Goal: Task Accomplishment & Management: Manage account settings

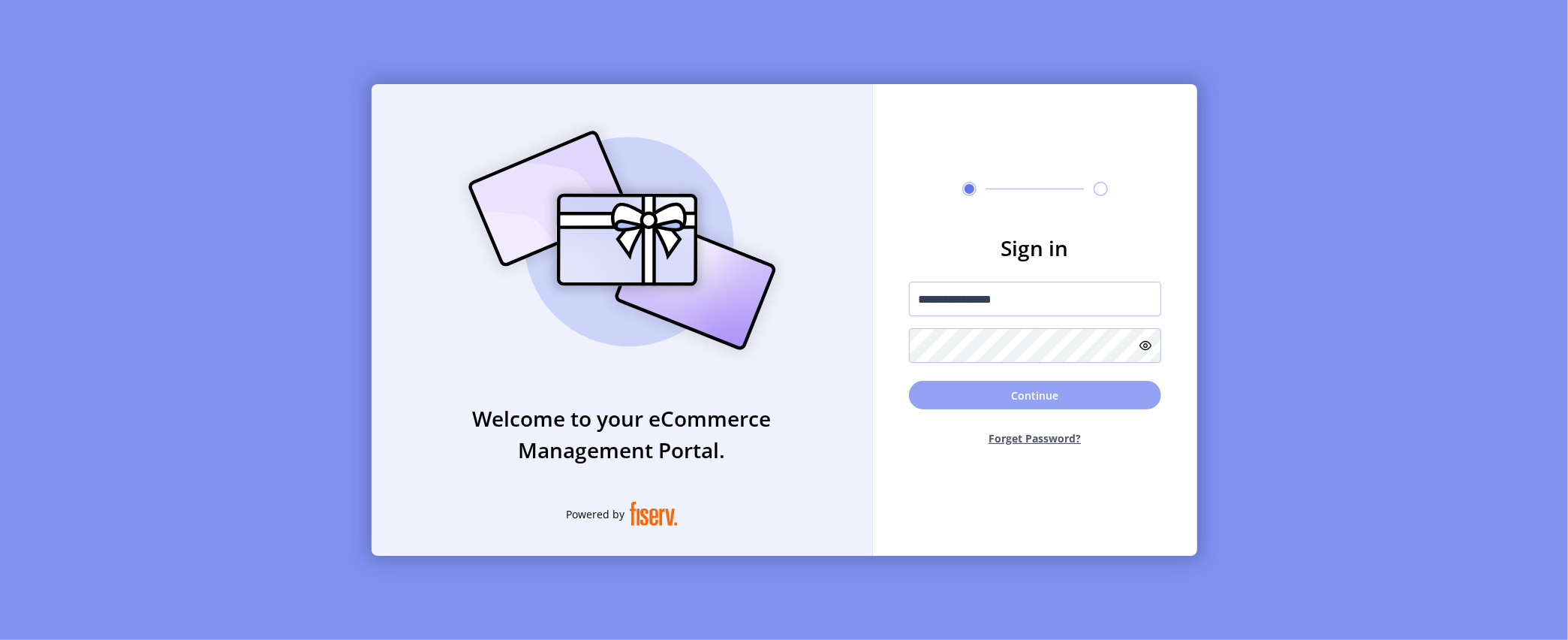
click at [1009, 398] on button "Continue" at bounding box center [1035, 395] width 252 height 29
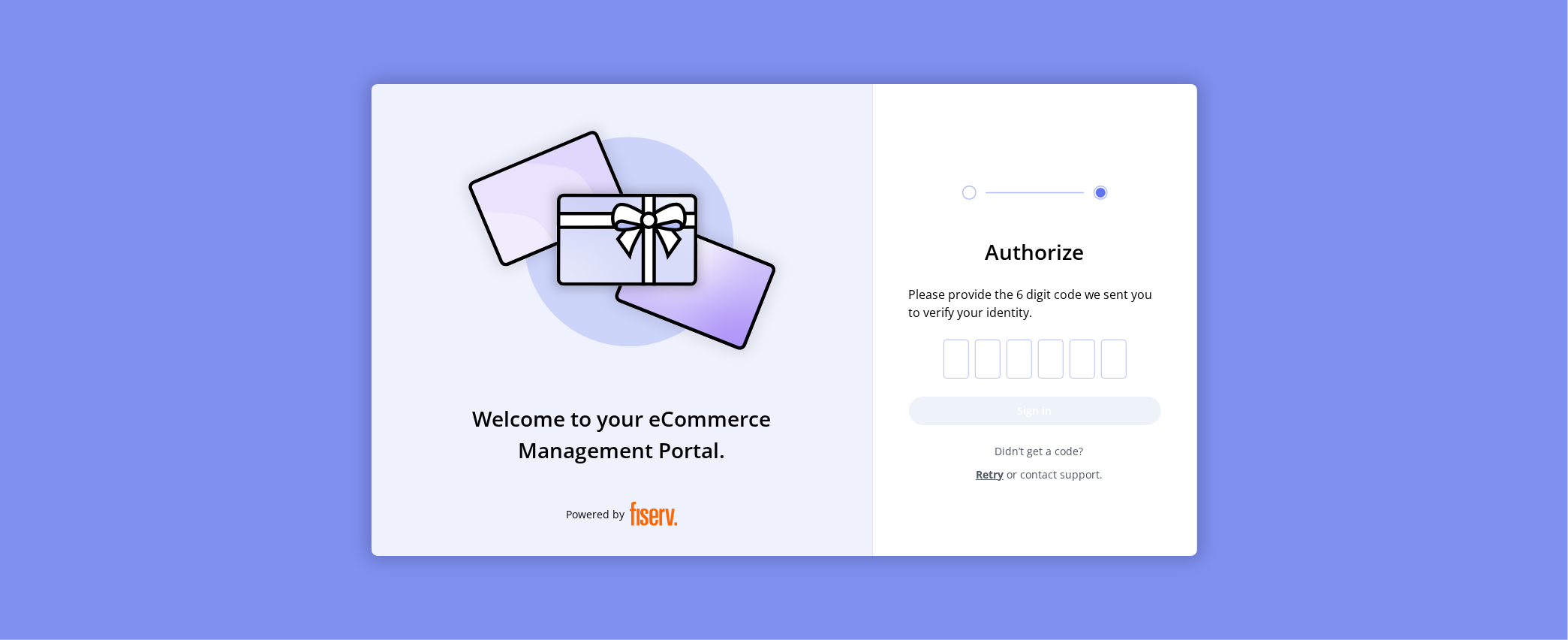
click at [958, 349] on input "text" at bounding box center [956, 359] width 26 height 39
paste input "*"
type input "*"
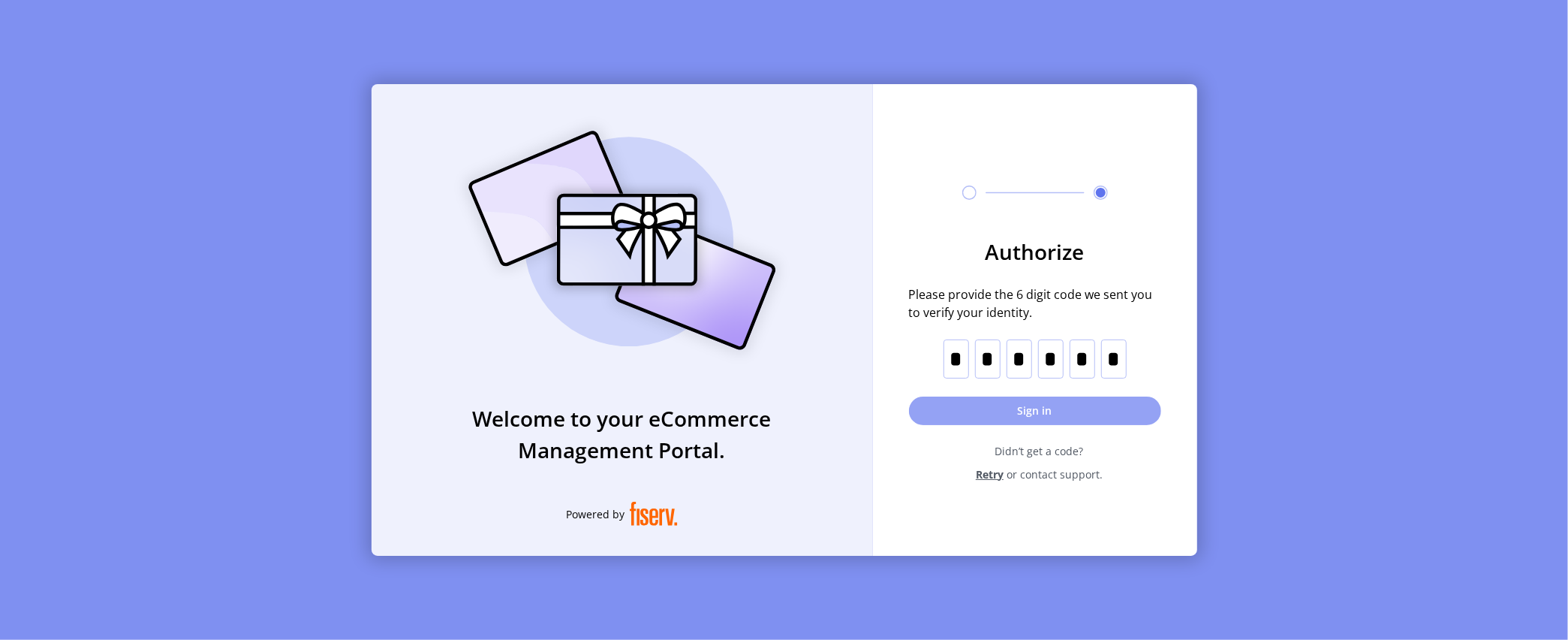
click at [966, 419] on button "Sign in" at bounding box center [1035, 411] width 252 height 29
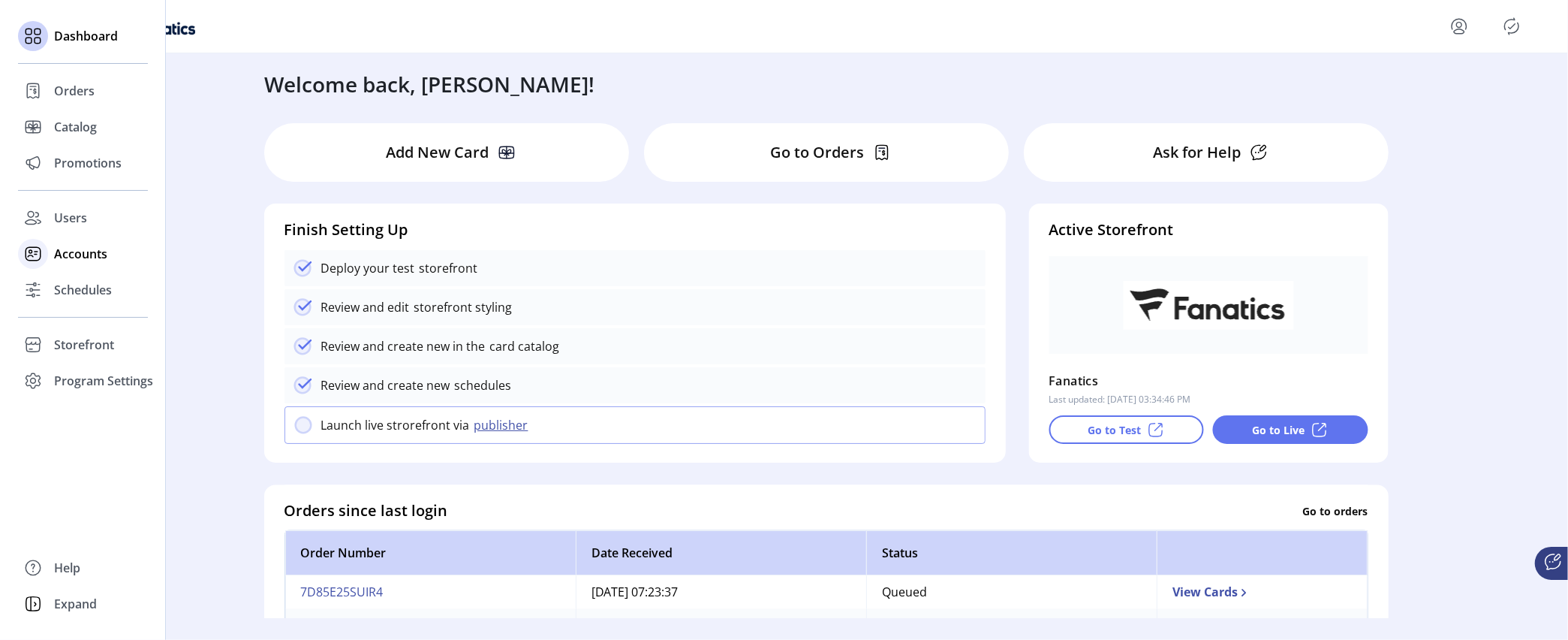
click at [85, 256] on span "Accounts" at bounding box center [81, 253] width 54 height 18
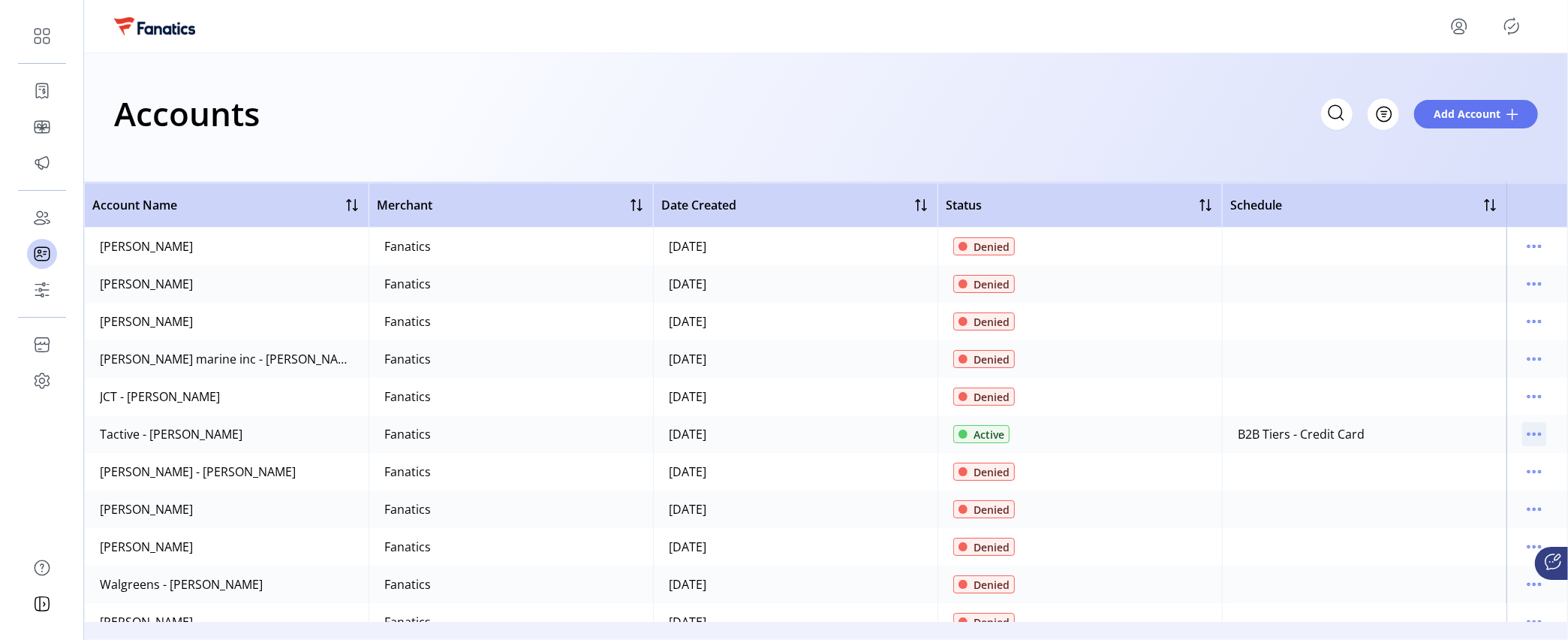
click at [1528, 434] on icon "menu" at bounding box center [1528, 434] width 2 height 2
click at [1478, 467] on span "Edit Details" at bounding box center [1464, 463] width 125 height 12
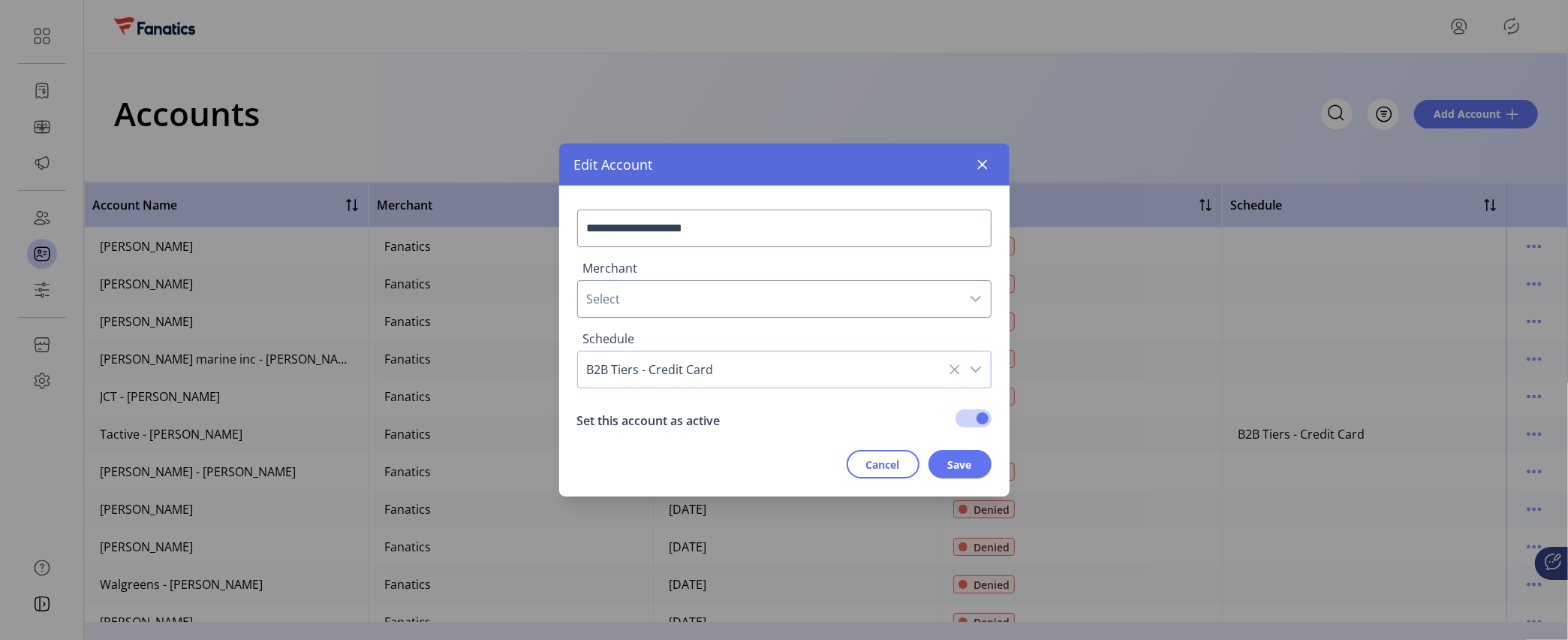
click at [709, 379] on span "B2B Tiers - Credit Card" at bounding box center [769, 370] width 383 height 36
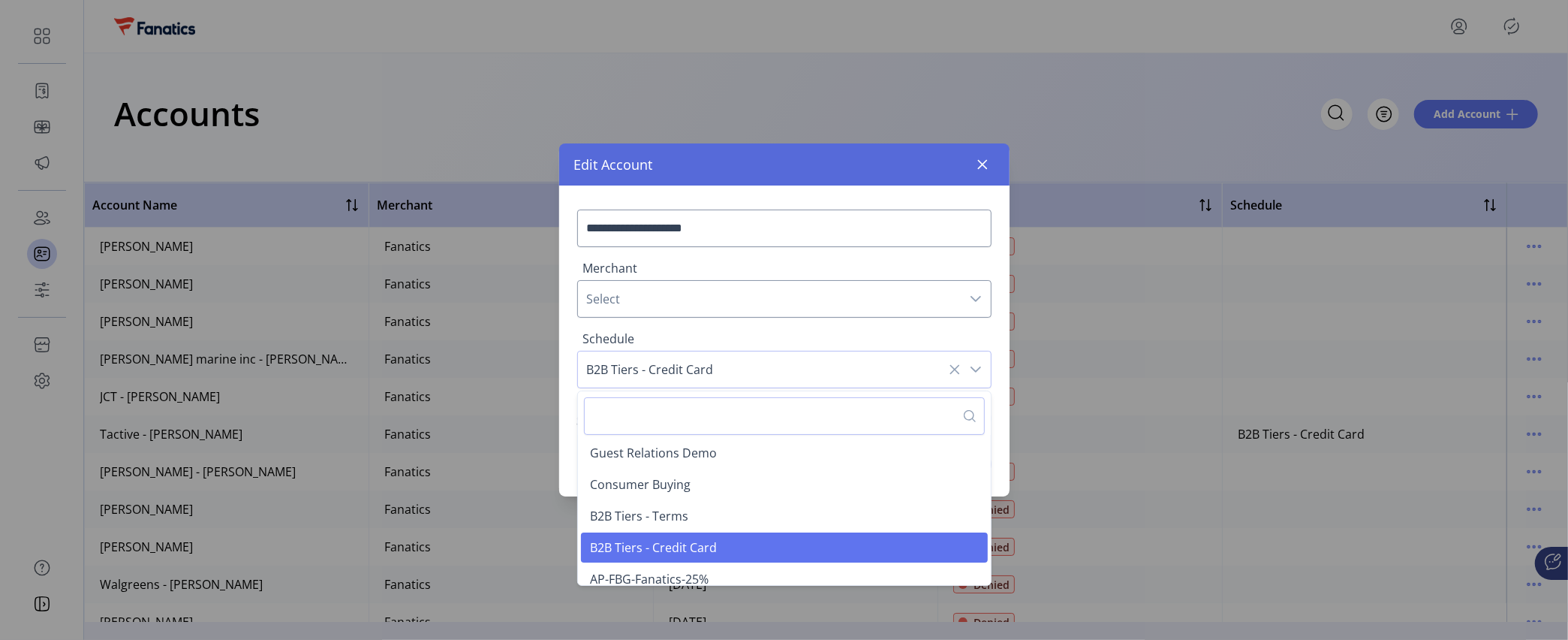
click at [801, 165] on div "Edit Account" at bounding box center [784, 165] width 450 height 42
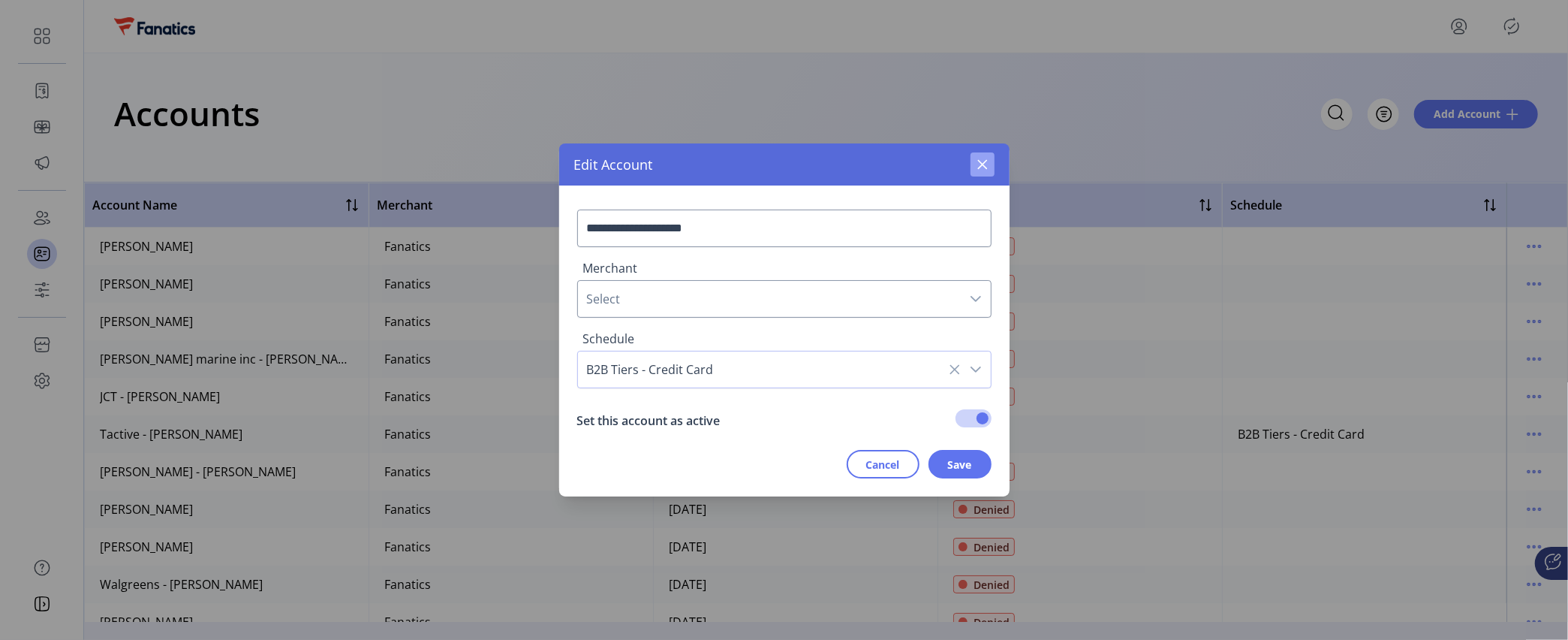
click at [980, 158] on icon "button" at bounding box center [982, 164] width 12 height 12
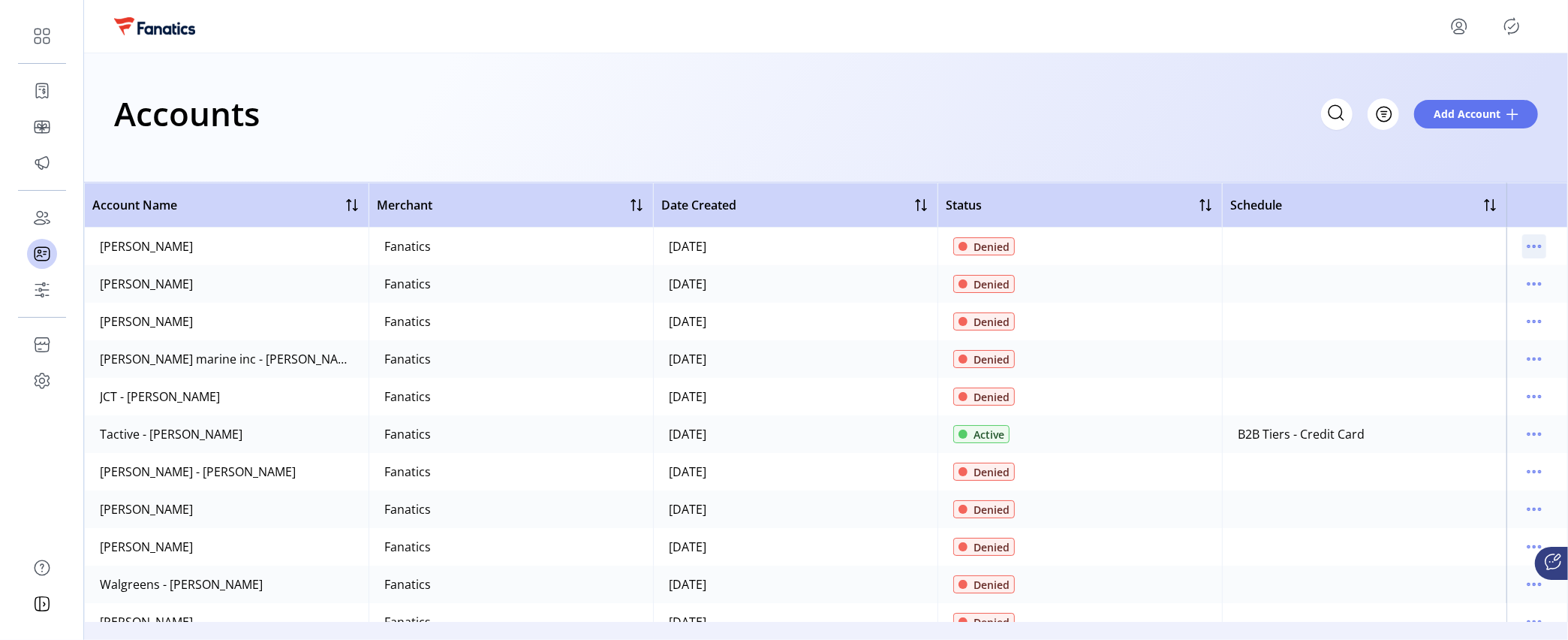
click at [1522, 249] on icon "menu" at bounding box center [1534, 246] width 24 height 24
click at [1056, 99] on div "Accounts Filter Add Account" at bounding box center [826, 113] width 1424 height 53
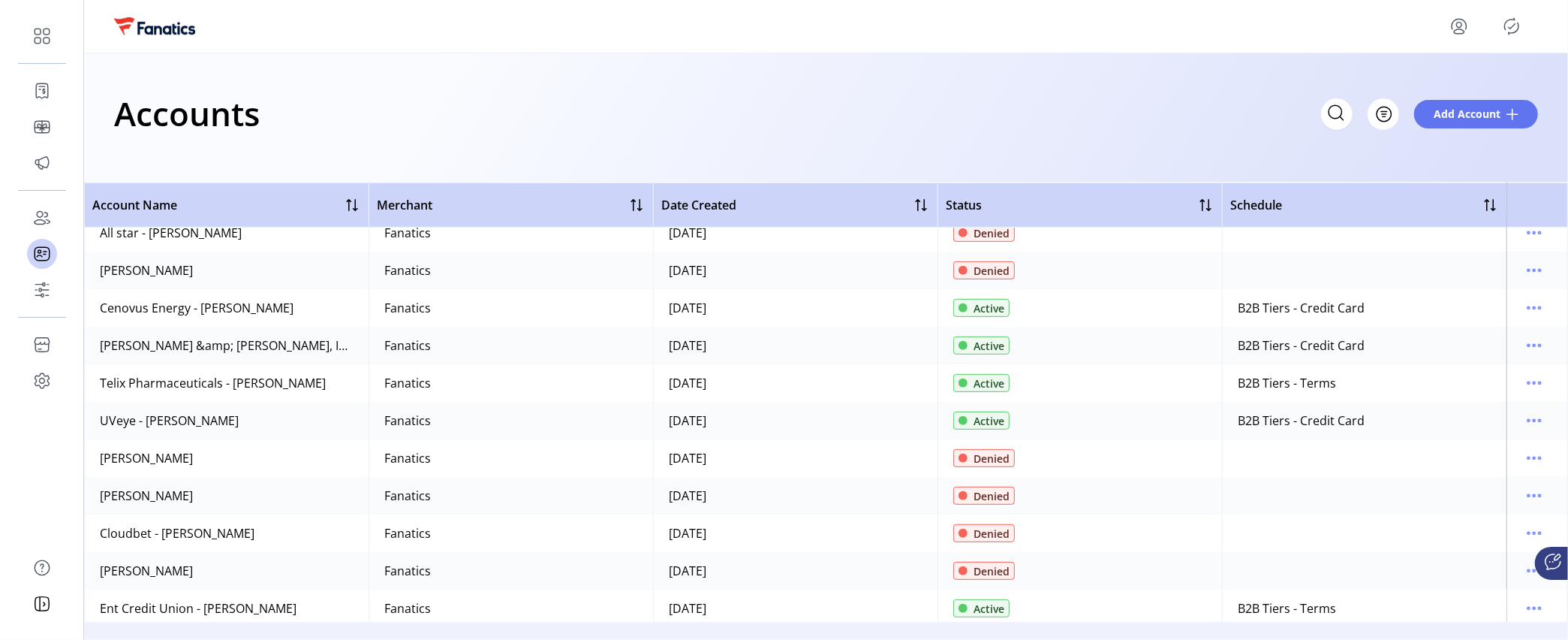
scroll to position [617, 0]
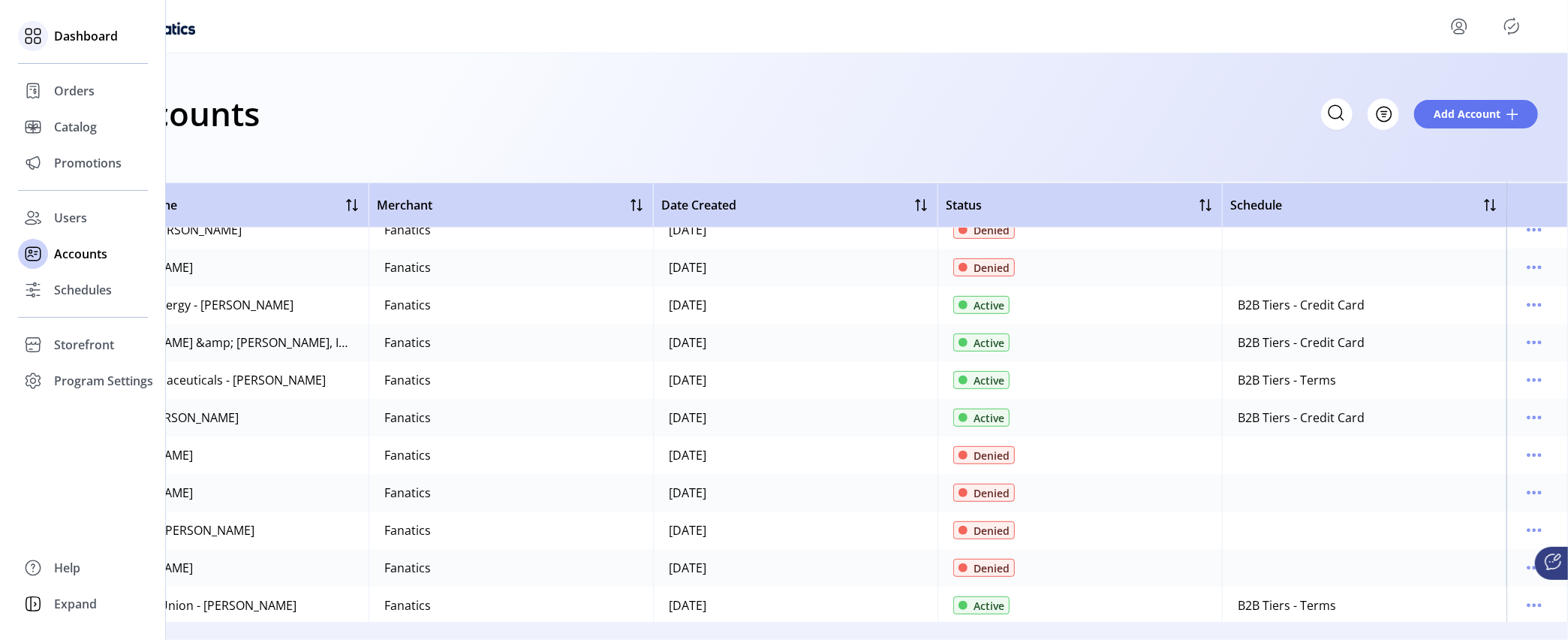
click at [88, 24] on div "Dashboard" at bounding box center [82, 36] width 130 height 36
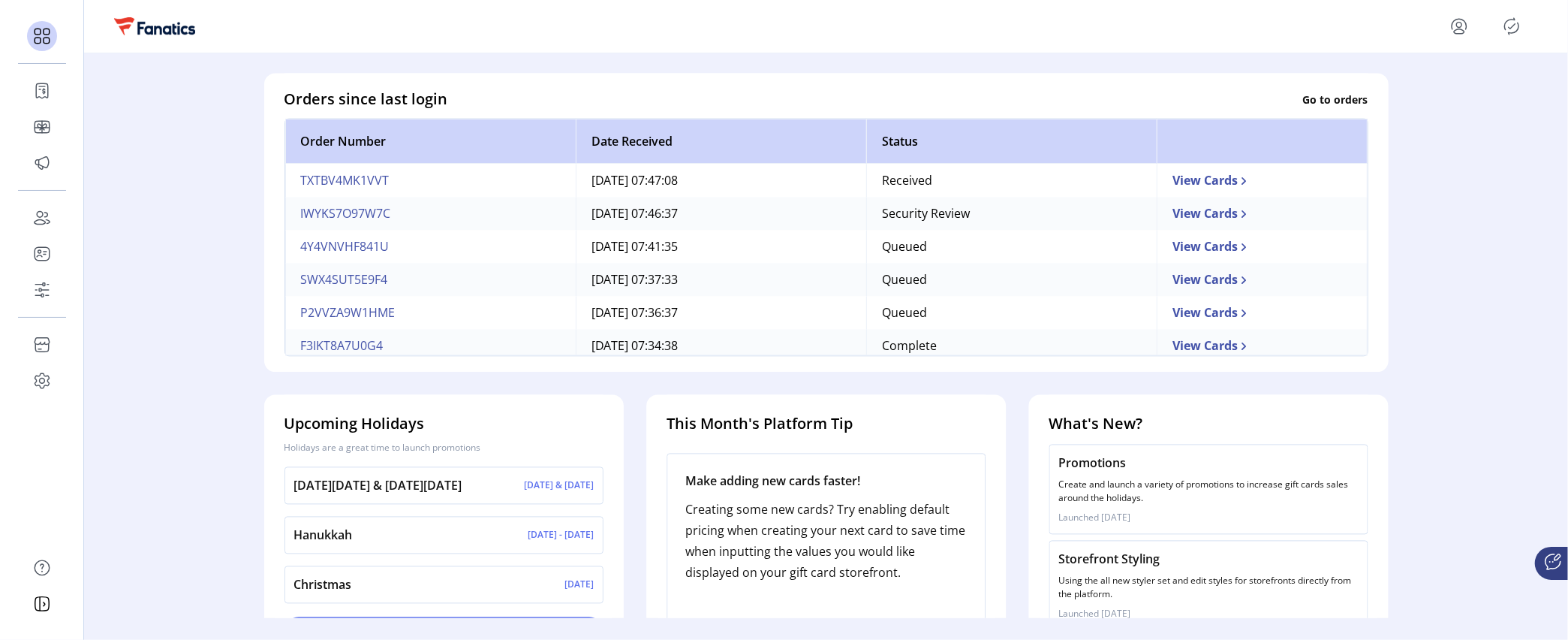
scroll to position [461, 0]
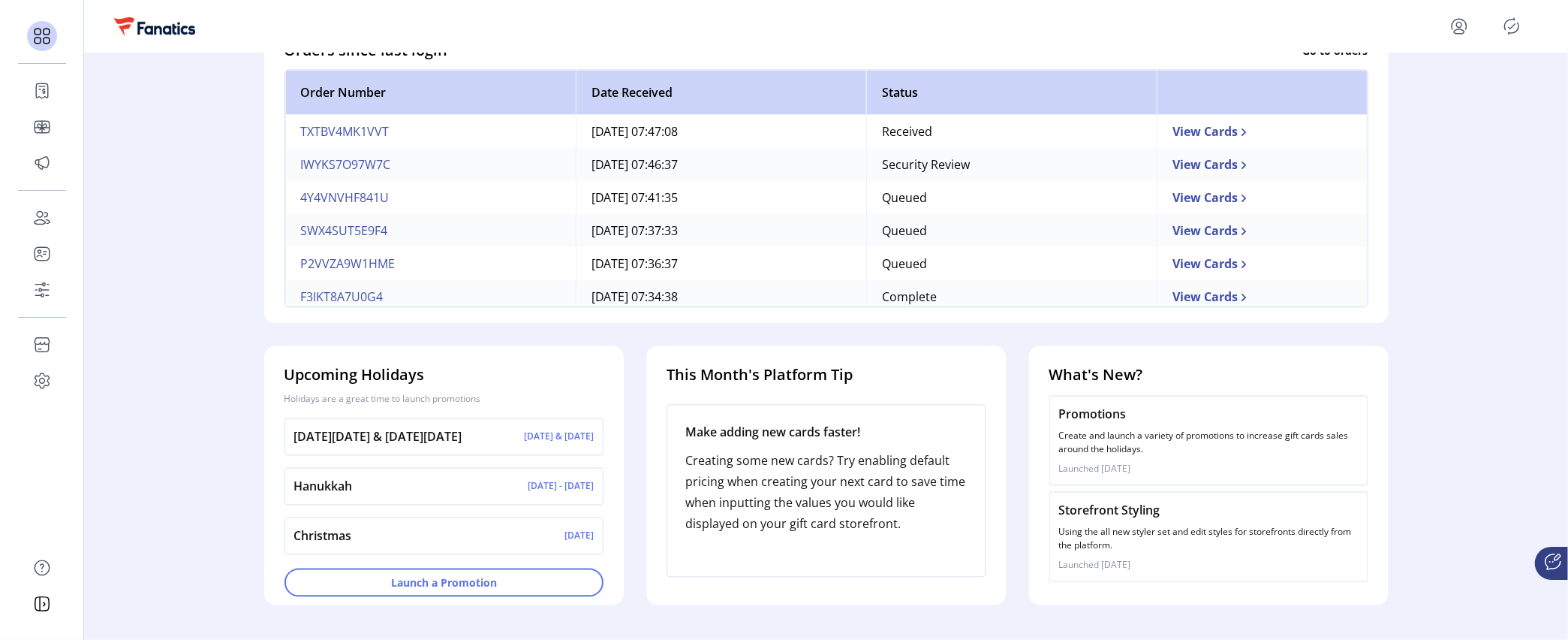
click at [1099, 380] on h4 "What's New?" at bounding box center [1208, 375] width 319 height 23
click at [1100, 377] on h4 "What's New?" at bounding box center [1208, 375] width 319 height 23
click at [366, 383] on h4 "Upcoming Holidays" at bounding box center [443, 375] width 319 height 23
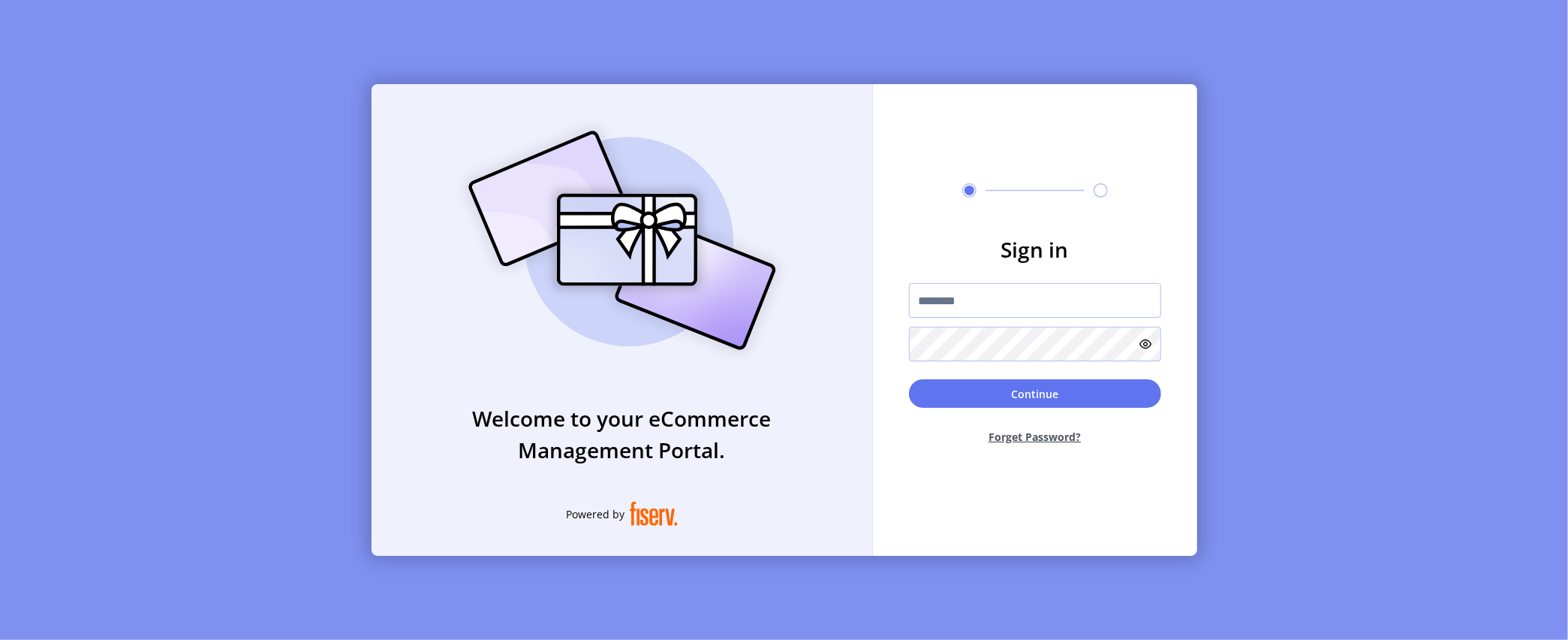
type input "**********"
